Goal: Check status

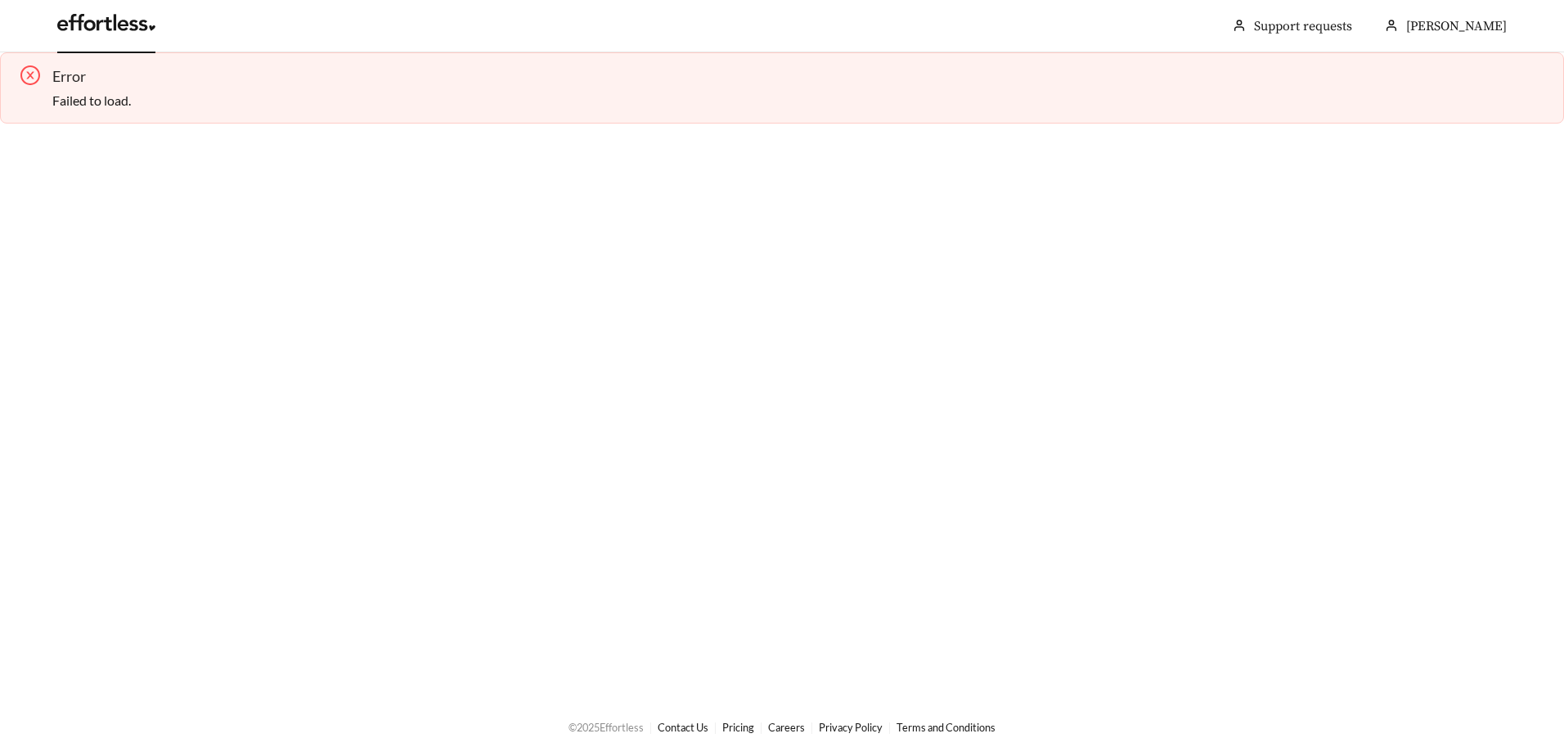
click at [114, 34] on link at bounding box center [106, 27] width 98 height 16
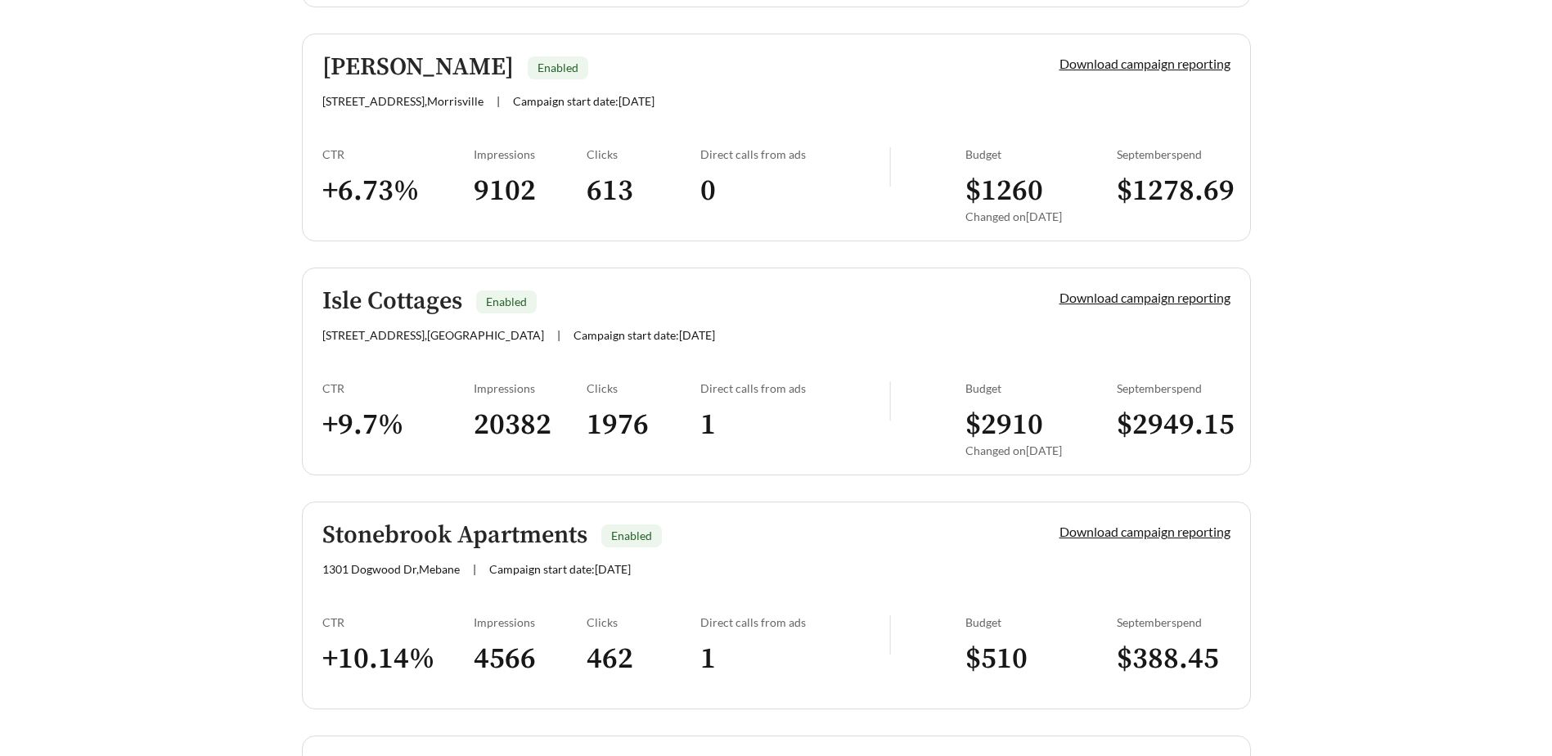
scroll to position [2045, 0]
click at [570, 371] on link "Isle Cottages Enabled [STREET_ADDRESS] , [GEOGRAPHIC_DATA] | Campaign start dat…" at bounding box center [776, 371] width 949 height 208
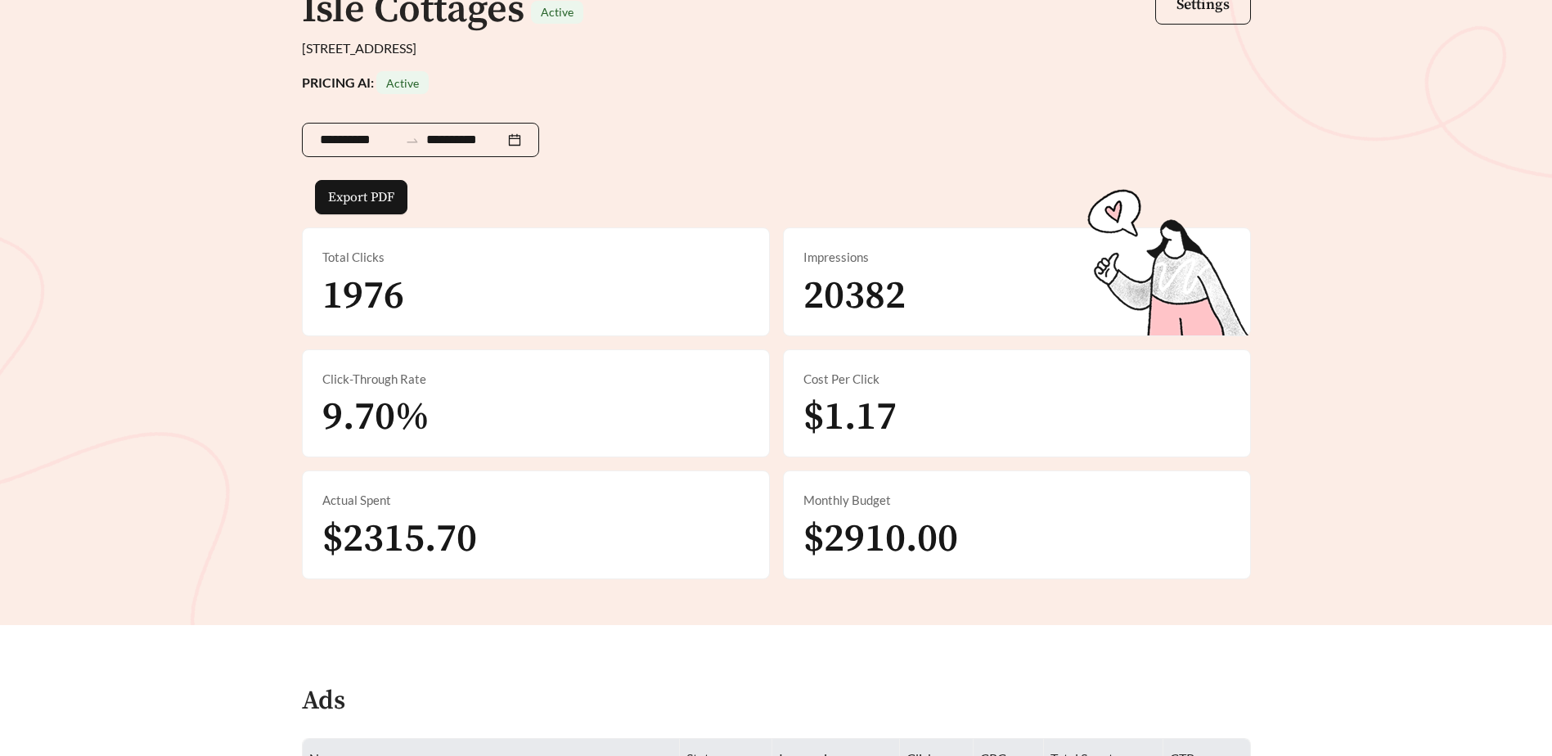
scroll to position [82, 0]
